Goal: Information Seeking & Learning: Learn about a topic

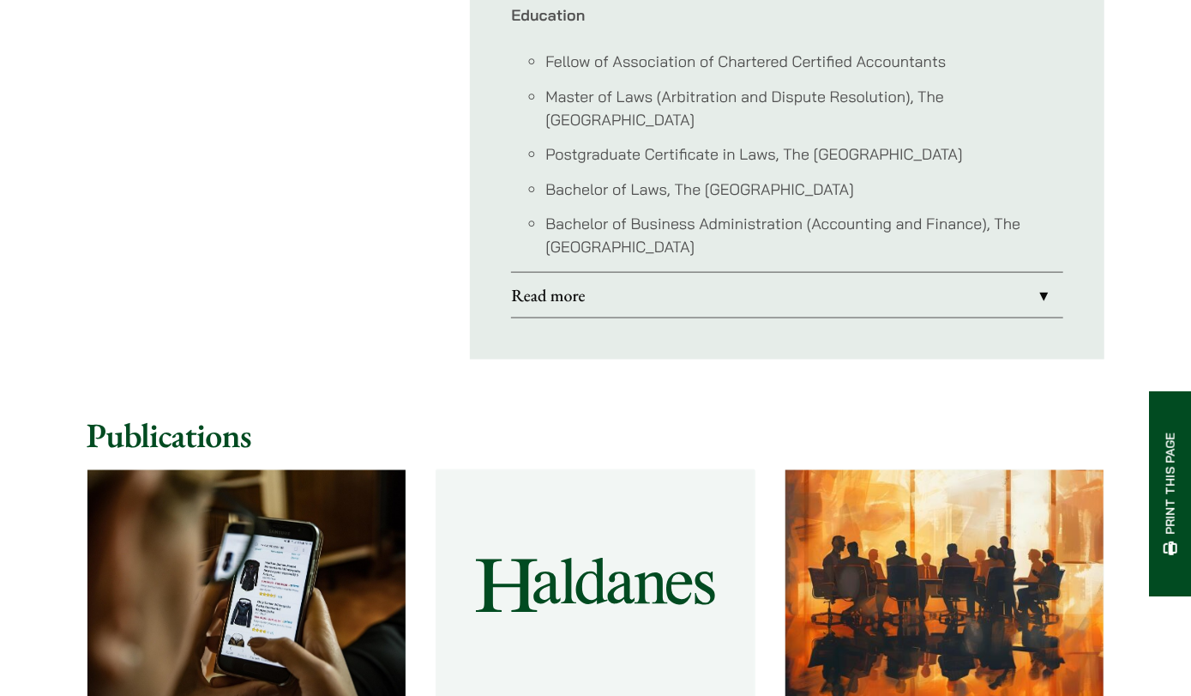
scroll to position [1397, 0]
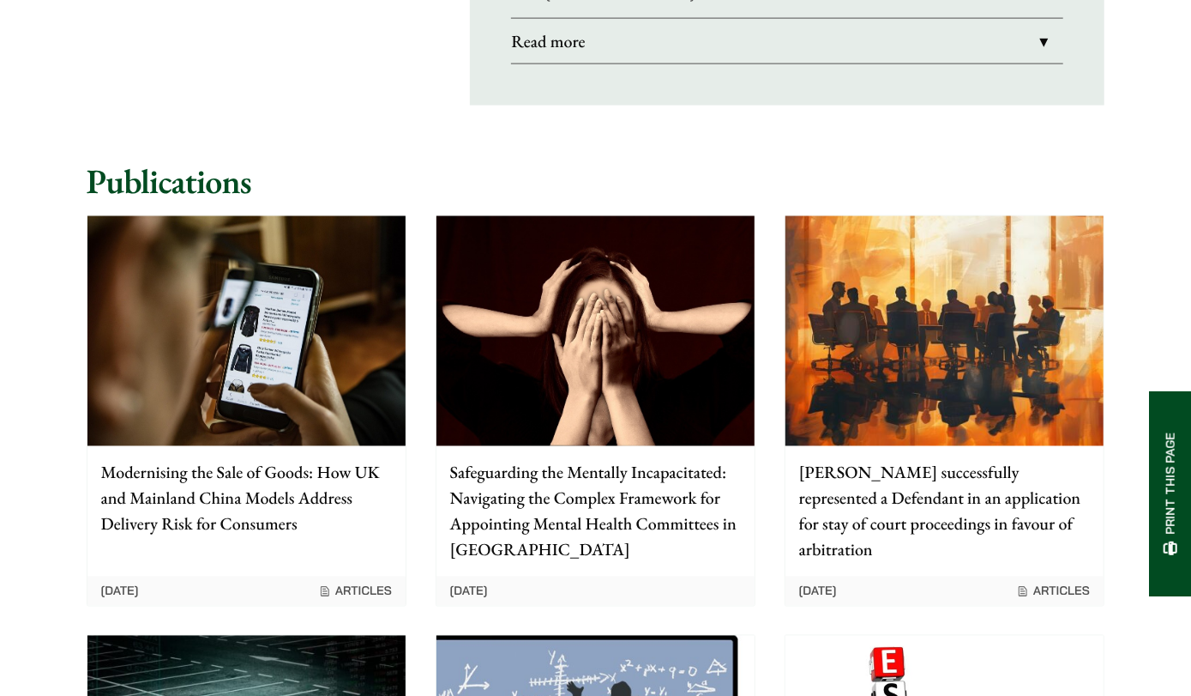
click at [199, 310] on img at bounding box center [246, 330] width 318 height 229
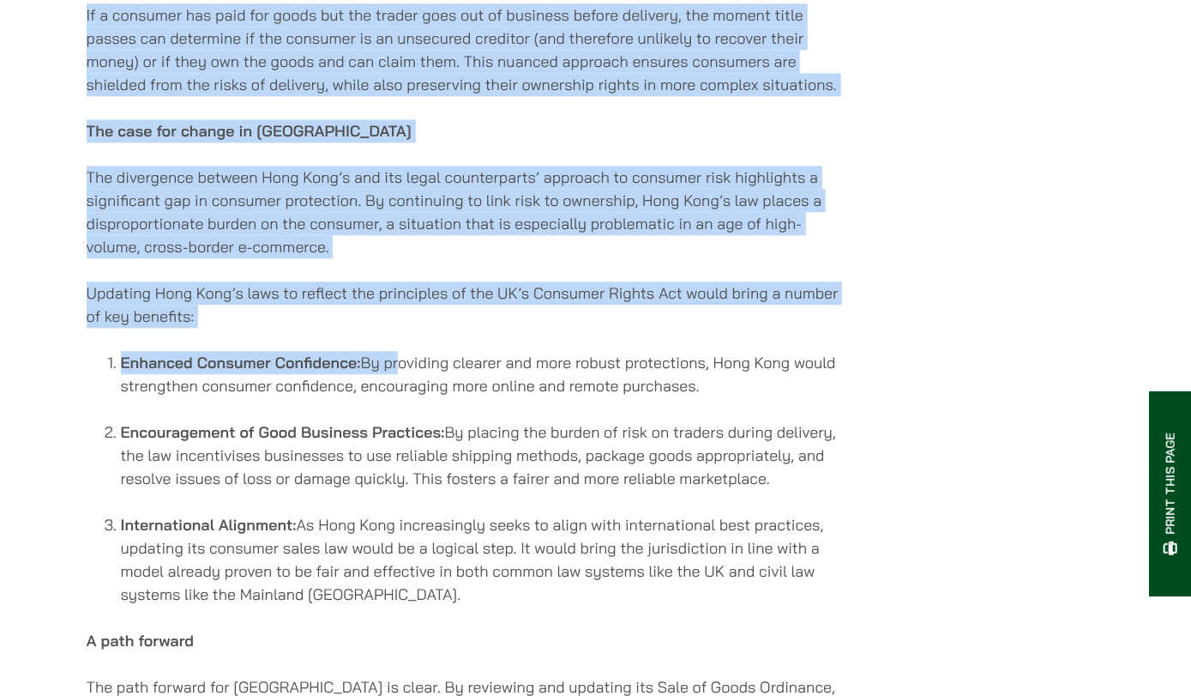
scroll to position [2414, 0]
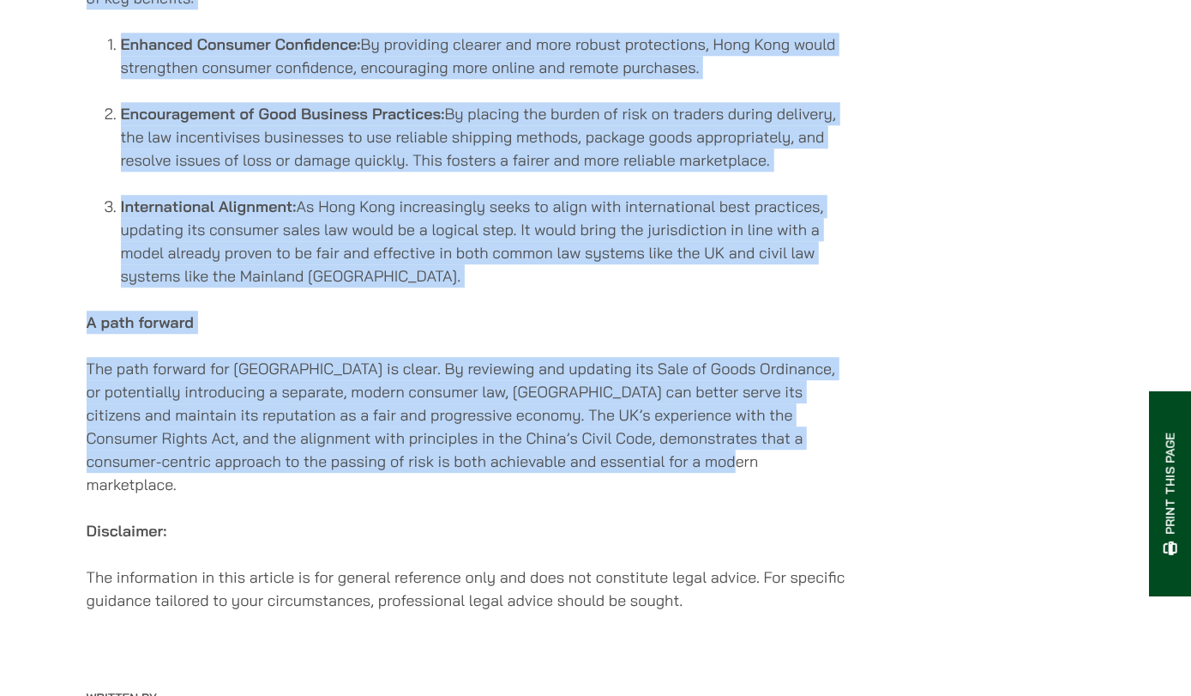
drag, startPoint x: 81, startPoint y: 265, endPoint x: 760, endPoint y: 435, distance: 699.3
copy div "In today’s marketplace, where cross-border e-commerce and online shopping are t…"
